Goal: Check status: Check status

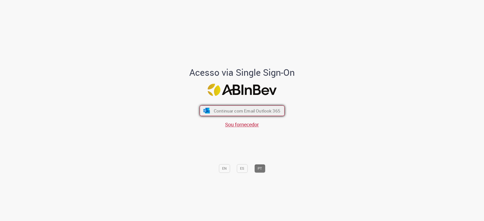
click at [242, 111] on span "Continuar com Email Outlook 365" at bounding box center [246, 111] width 67 height 6
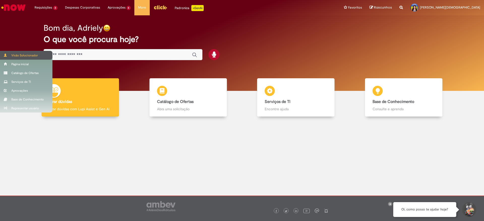
click at [1, 51] on div "Visão Solucionador" at bounding box center [26, 55] width 52 height 9
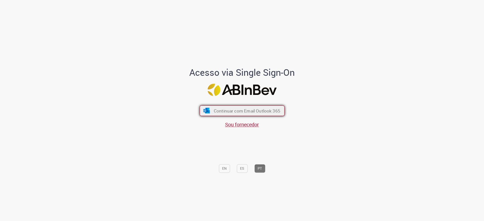
click at [216, 106] on button "Continuar com Email Outlook 365" at bounding box center [242, 111] width 85 height 11
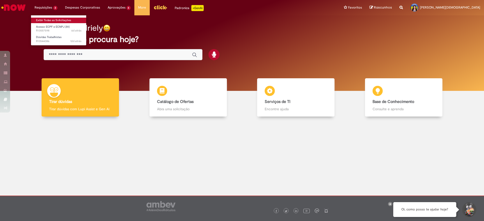
click at [44, 19] on link "Exibir Todas as Solicitações" at bounding box center [58, 21] width 55 height 6
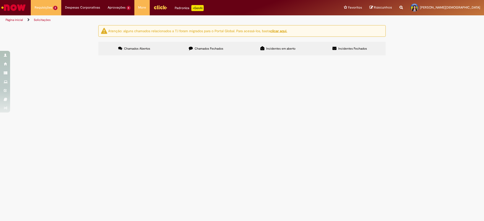
click at [189, 45] on label "Chamados Fechados" at bounding box center [206, 49] width 72 height 14
click at [0, 0] on icon at bounding box center [0, 0] width 0 height 0
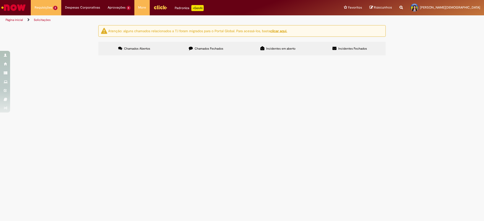
scroll to position [224, 0]
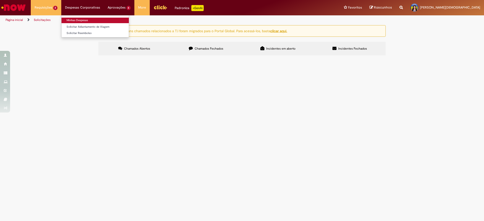
click at [83, 18] on link "Minhas Despesas" at bounding box center [94, 21] width 67 height 6
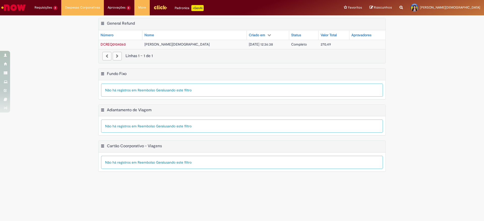
click at [127, 45] on td "DCREQ0104060" at bounding box center [121, 44] width 44 height 9
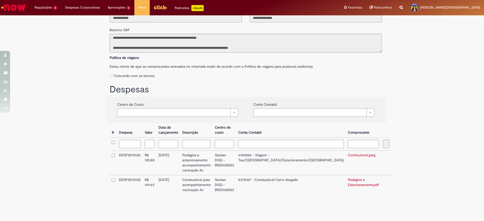
scroll to position [54, 0]
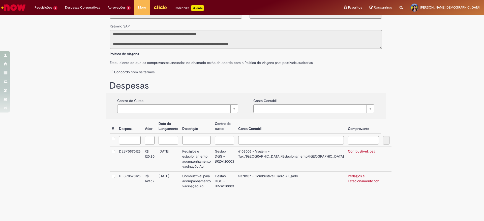
click at [16, 7] on img "Ir para a Homepage" at bounding box center [14, 8] width 26 height 10
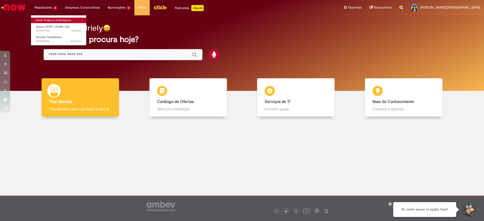
click at [48, 20] on link "Exibir Todas as Solicitações" at bounding box center [58, 21] width 55 height 6
